Goal: Information Seeking & Learning: Learn about a topic

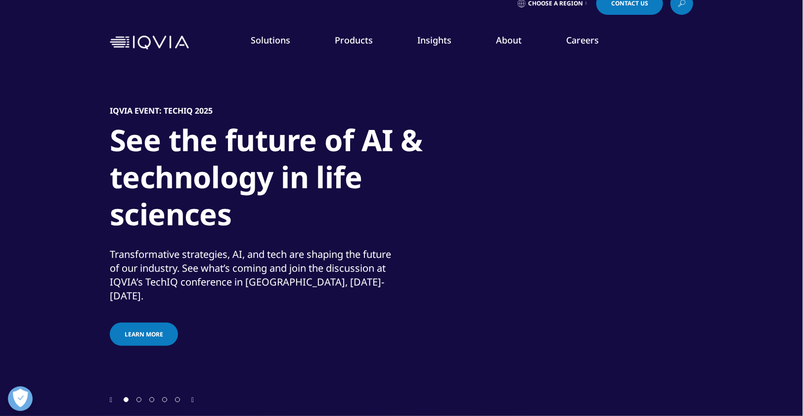
scroll to position [17, 0]
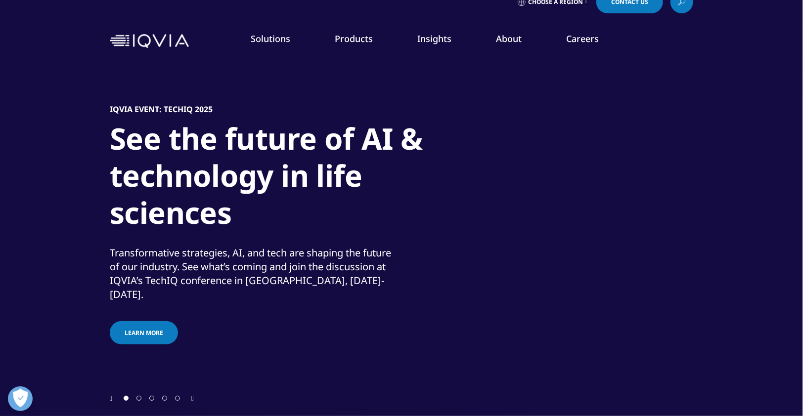
click at [139, 398] on span "Go to slide 2" at bounding box center [139, 398] width 5 height 5
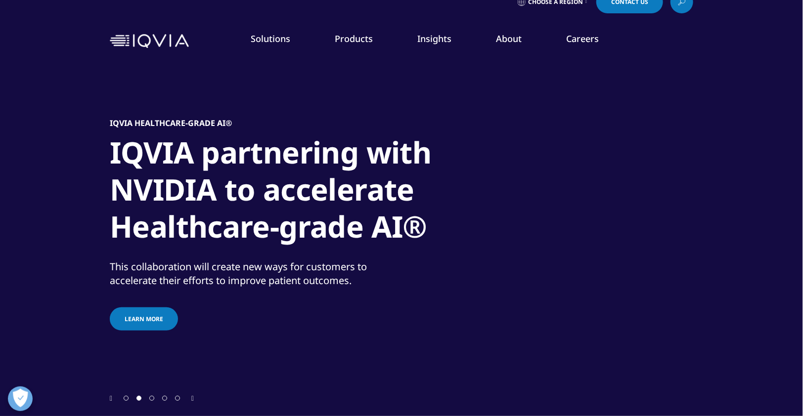
click at [153, 399] on span "Go to slide 3" at bounding box center [151, 398] width 5 height 5
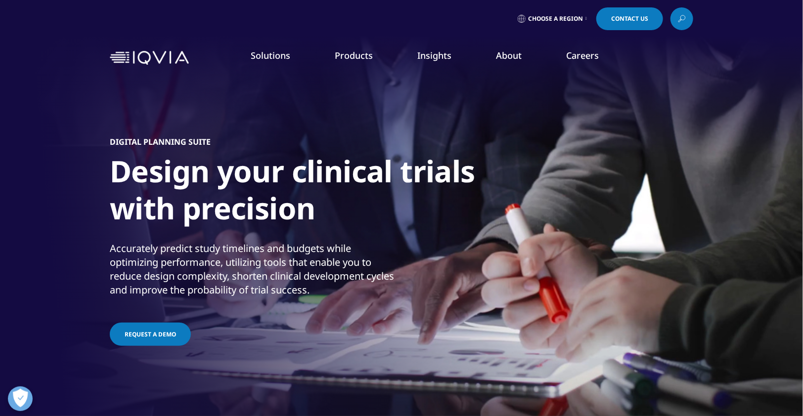
click at [395, 138] on link "IQVIA Vigilance Platform" at bounding box center [403, 136] width 144 height 11
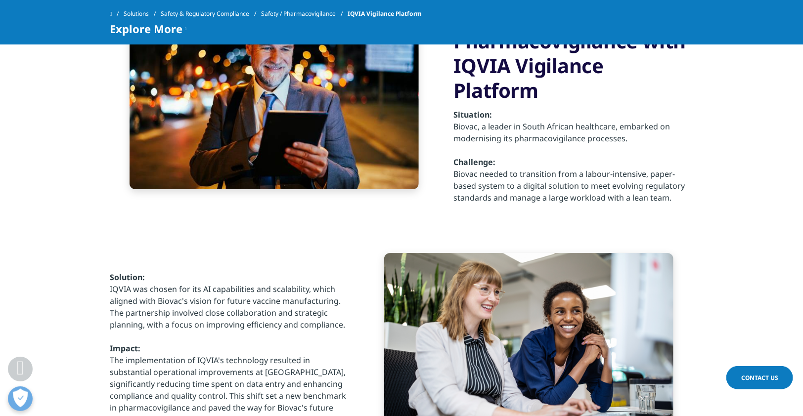
scroll to position [1435, 0]
